Goal: Information Seeking & Learning: Learn about a topic

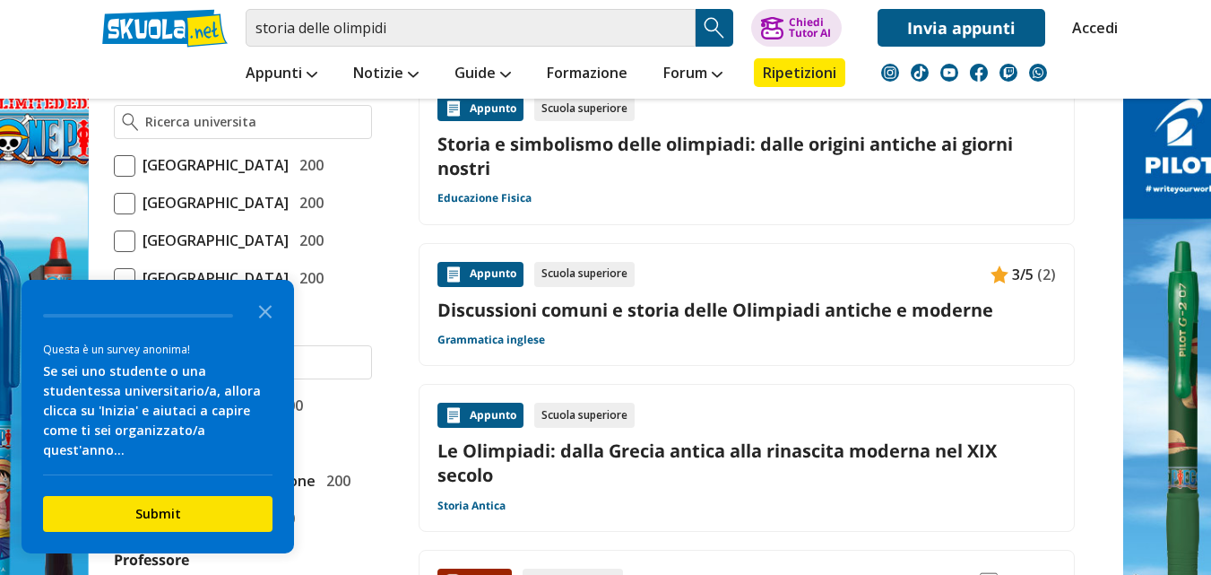
scroll to position [897, 0]
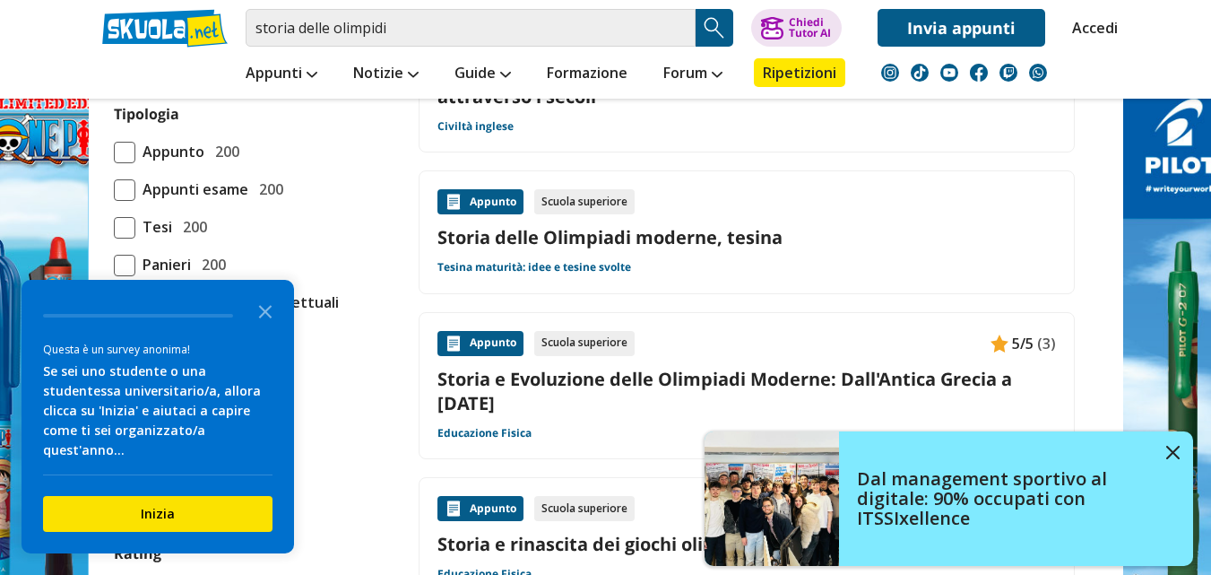
scroll to position [1524, 0]
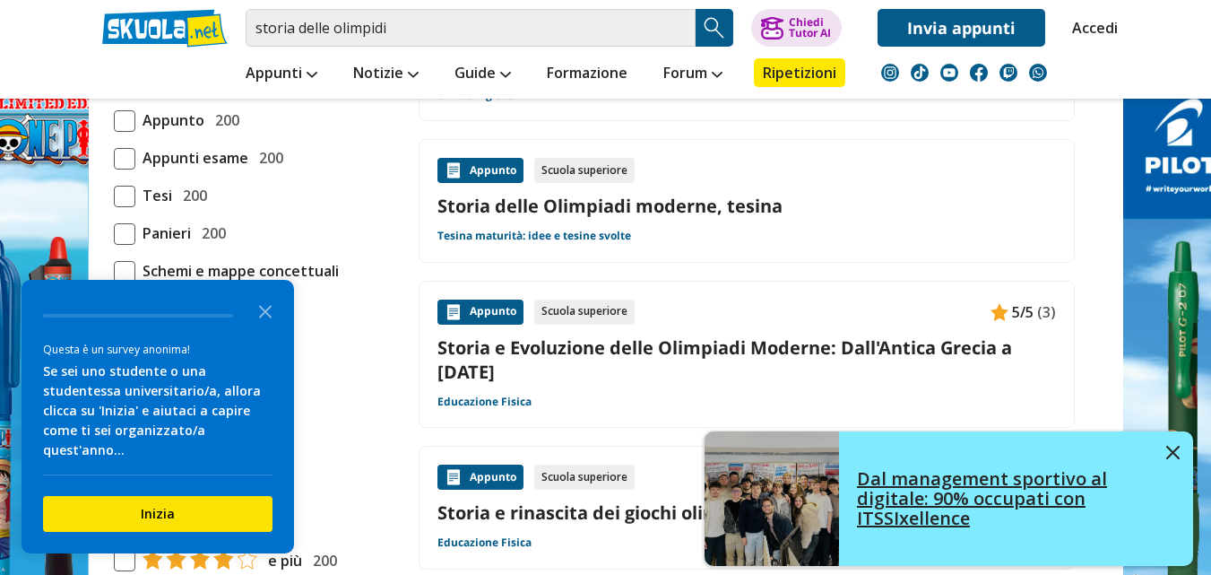
click at [1167, 452] on div "Dal management sportivo al digitale: 90% occupati con ITSSIxellence" at bounding box center [949, 498] width 489 height 135
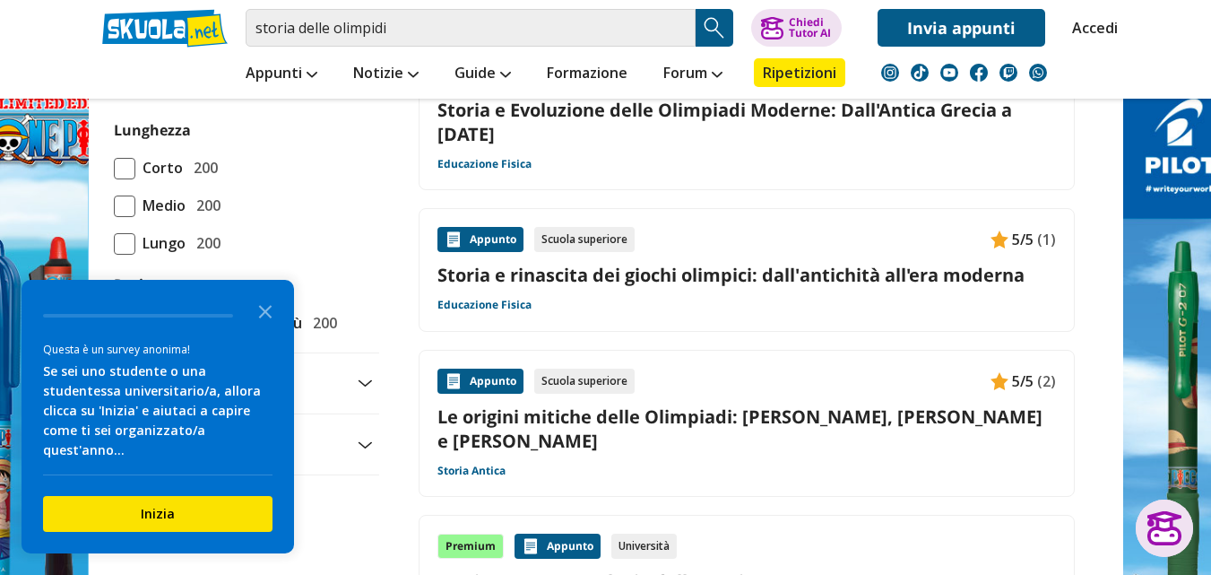
scroll to position [1793, 0]
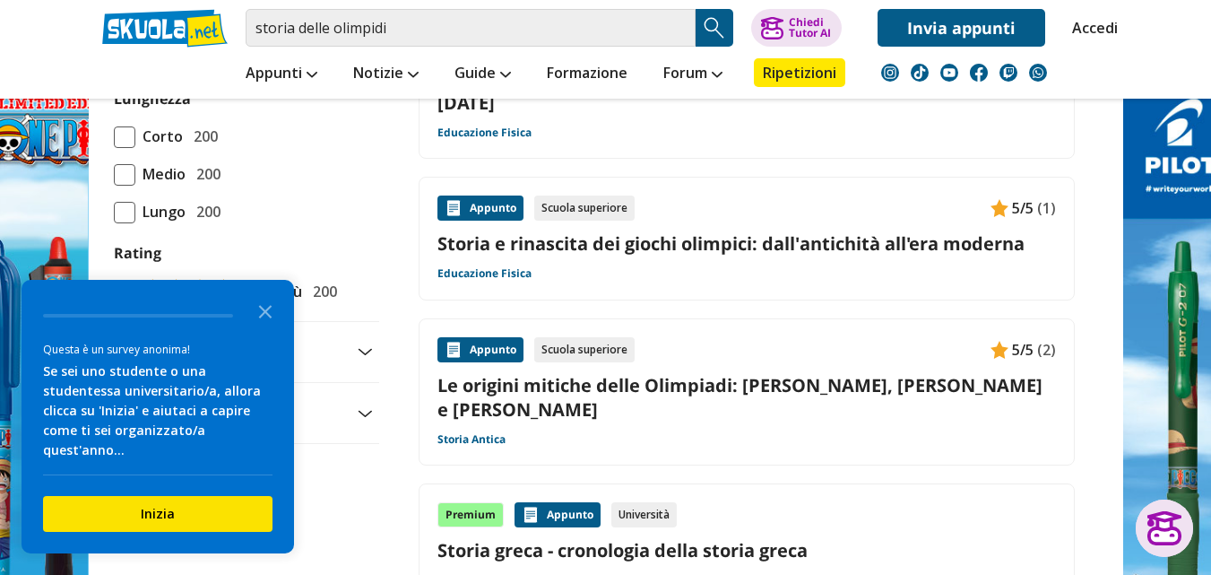
click at [610, 373] on link "Le origini mitiche delle Olimpiadi: [PERSON_NAME], [PERSON_NAME] e [PERSON_NAME]" at bounding box center [747, 397] width 619 height 48
click at [764, 231] on link "Storia e rinascita dei giochi olimpici: dall'antichità all'era moderna" at bounding box center [747, 243] width 619 height 24
